Goal: Task Accomplishment & Management: Manage account settings

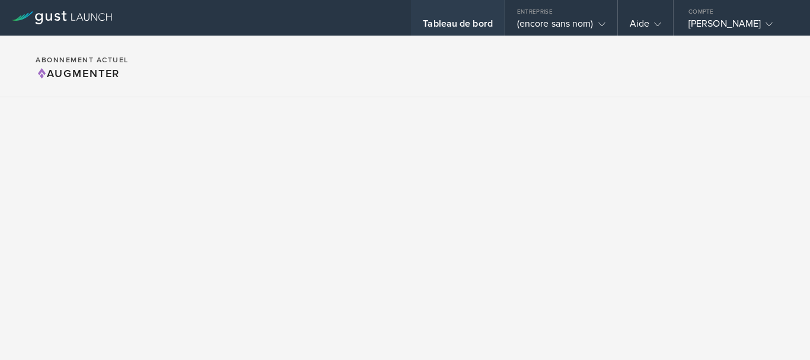
click at [411, 17] on div "Tableau de bord" at bounding box center [458, 18] width 94 height 36
click at [423, 24] on font "Tableau de bord" at bounding box center [458, 24] width 70 height 12
click at [317, 53] on section "Abonnement actuel Augmenter" at bounding box center [405, 67] width 810 height 62
click at [689, 24] on font "[PERSON_NAME]" at bounding box center [725, 24] width 72 height 12
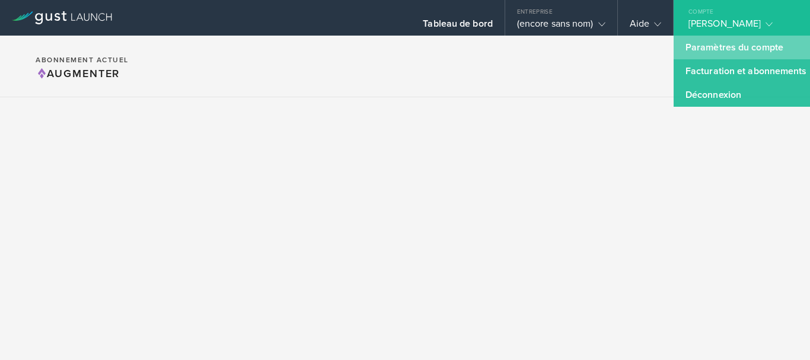
click at [686, 46] on font "Paramètres du compte" at bounding box center [735, 48] width 98 height 12
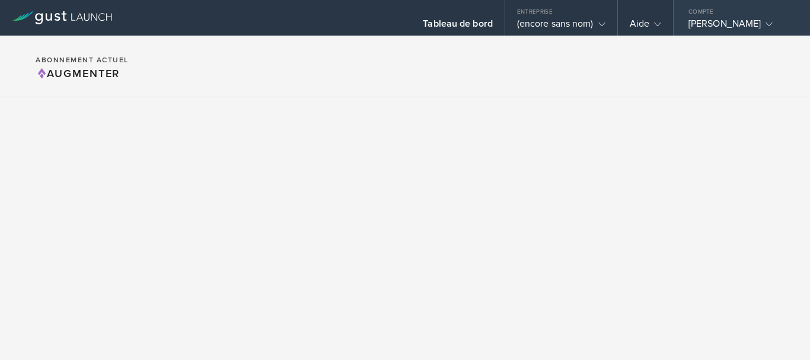
click at [689, 18] on font "[PERSON_NAME]" at bounding box center [725, 24] width 72 height 12
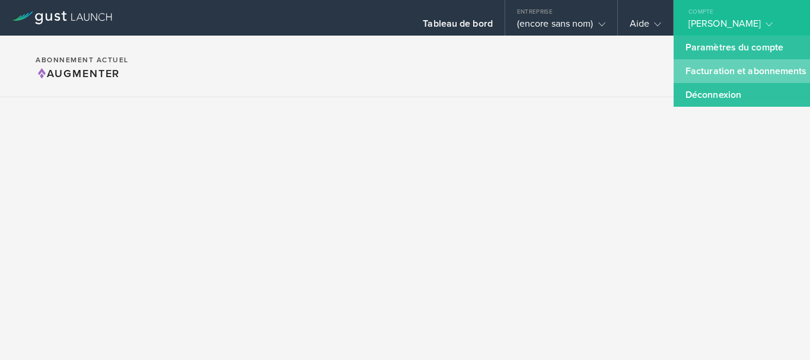
click at [686, 67] on font "Facturation et abonnements" at bounding box center [747, 71] width 122 height 12
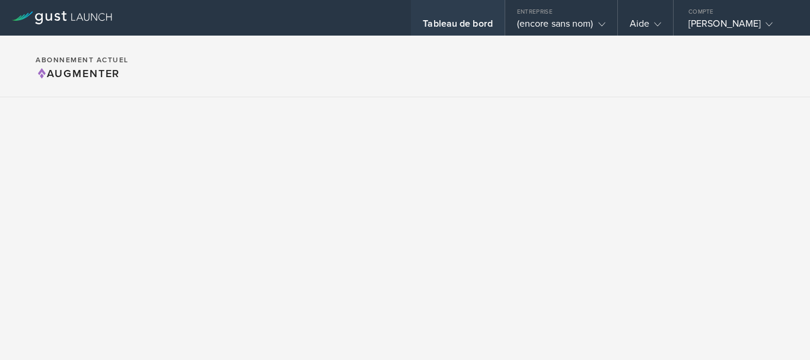
click at [429, 26] on font "Tableau de bord" at bounding box center [458, 24] width 70 height 12
click at [425, 19] on font "Tableau de bord" at bounding box center [458, 24] width 70 height 12
drag, startPoint x: 425, startPoint y: 19, endPoint x: 386, endPoint y: 36, distance: 42.0
click at [386, 36] on section "Abonnement actuel Augmenter" at bounding box center [405, 67] width 810 height 62
click at [390, 36] on section "Abonnement actuel Augmenter" at bounding box center [405, 67] width 810 height 62
